Goal: Navigation & Orientation: Find specific page/section

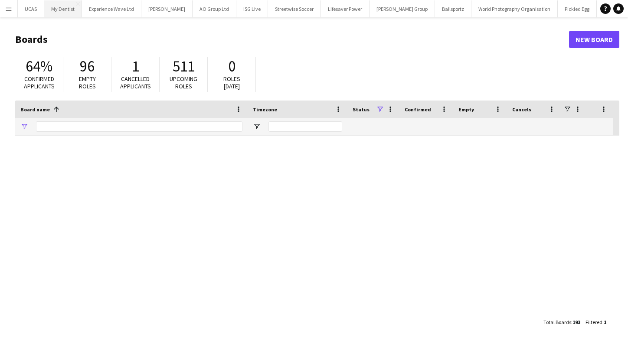
type input "******"
click at [10, 13] on button "Menu" at bounding box center [8, 8] width 17 height 17
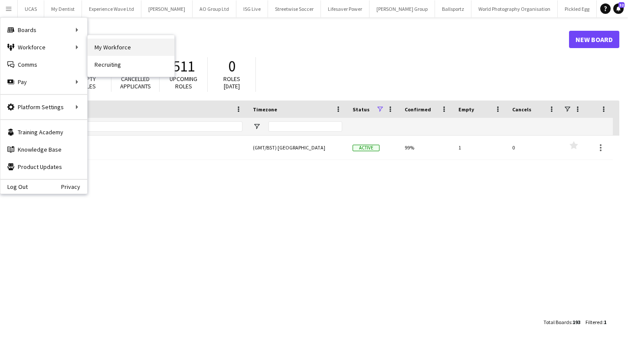
click at [102, 51] on link "My Workforce" at bounding box center [131, 47] width 87 height 17
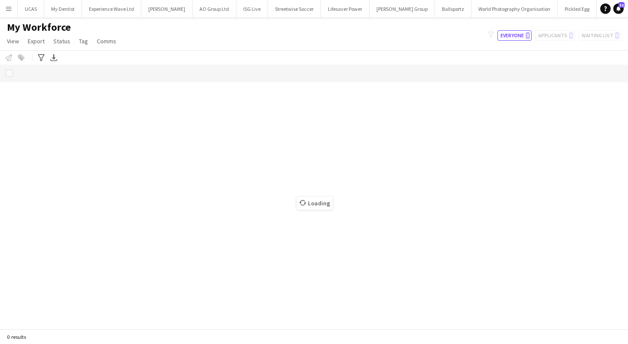
click at [7, 8] on app-icon "Menu" at bounding box center [8, 8] width 7 height 7
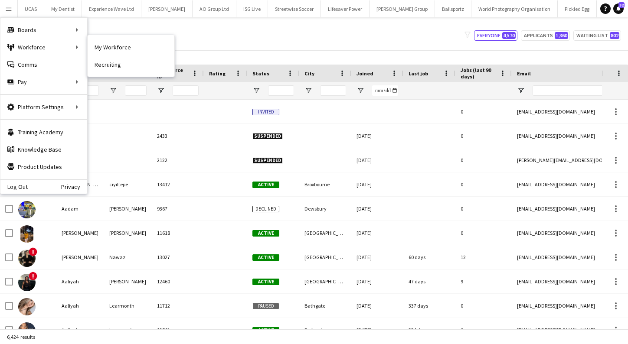
drag, startPoint x: 103, startPoint y: 51, endPoint x: 87, endPoint y: 42, distance: 18.1
click at [87, 42] on div "My Workforce Recruiting" at bounding box center [131, 56] width 88 height 42
type input "******"
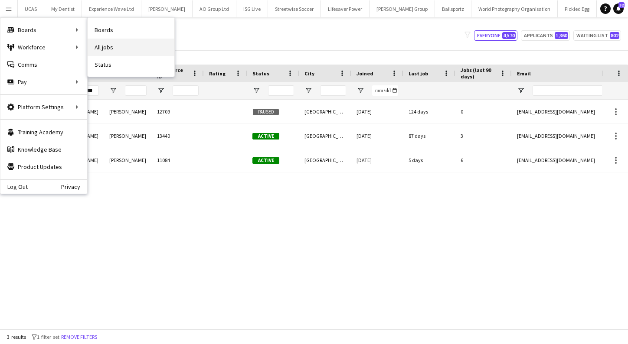
click at [104, 46] on link "All jobs" at bounding box center [131, 47] width 87 height 17
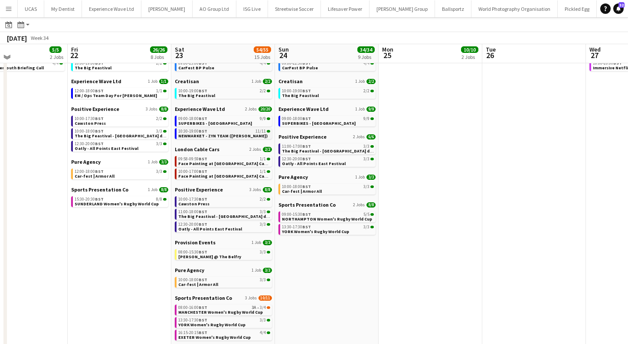
scroll to position [71, 0]
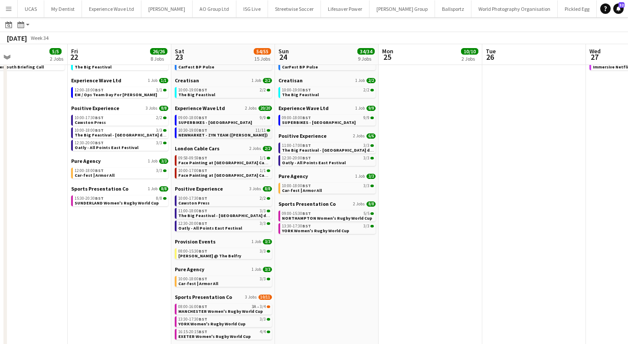
click at [228, 134] on span "NEWMARKET - ZYN TEAM ([PERSON_NAME])" at bounding box center [222, 135] width 89 height 6
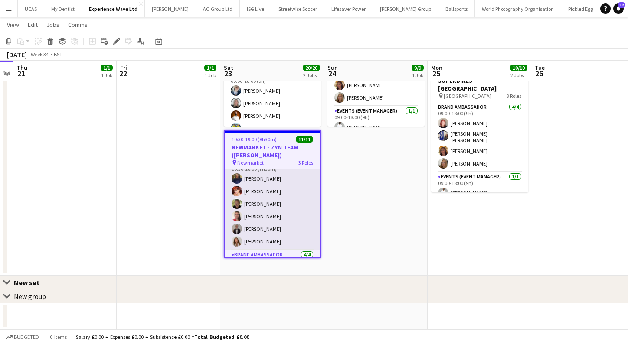
scroll to position [12, 0]
